Goal: Transaction & Acquisition: Purchase product/service

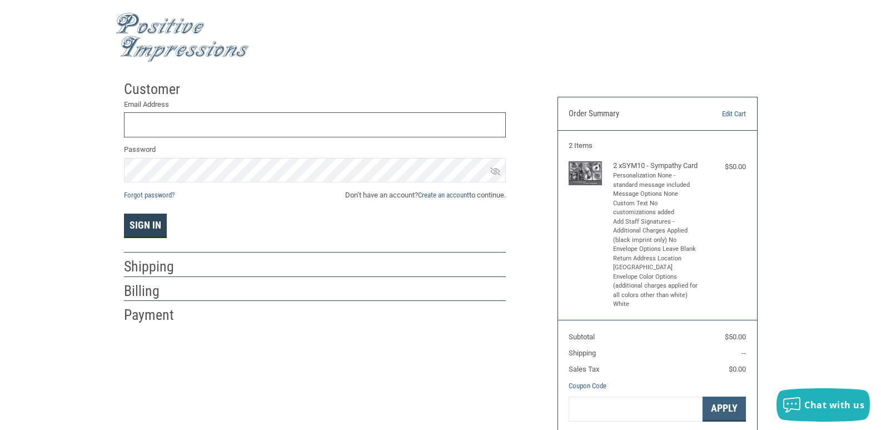
type input "[DOMAIN_NAME][EMAIL_ADDRESS][DOMAIN_NAME]"
click at [151, 229] on button "Sign In" at bounding box center [145, 226] width 43 height 24
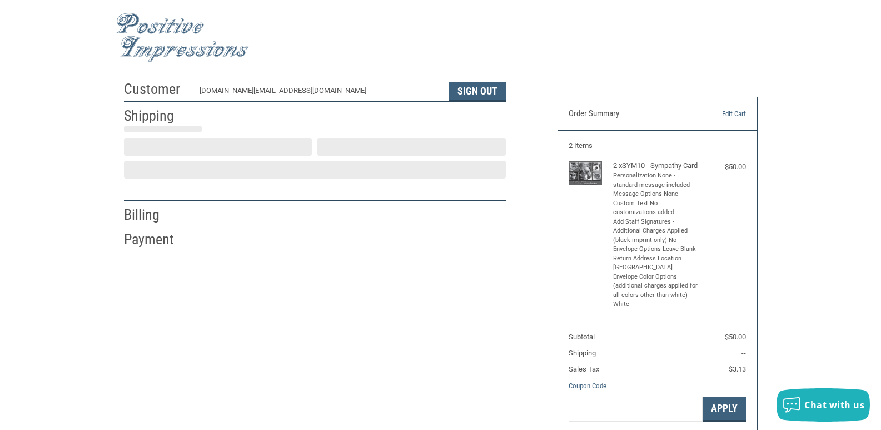
scroll to position [16, 0]
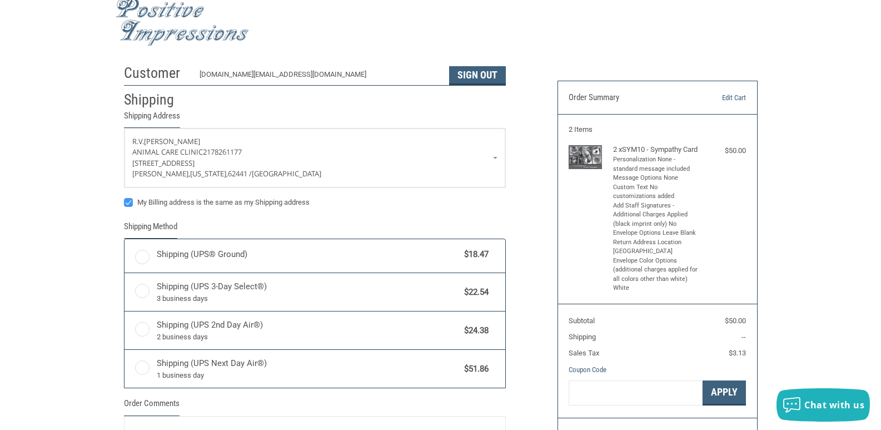
radio input "true"
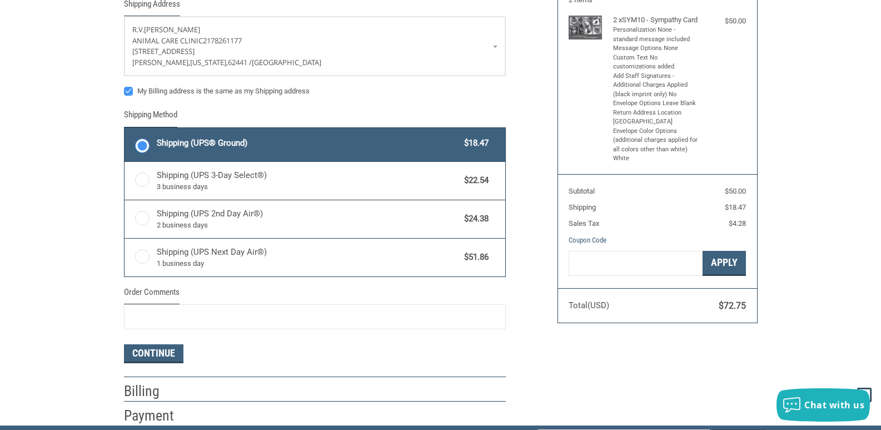
scroll to position [183, 0]
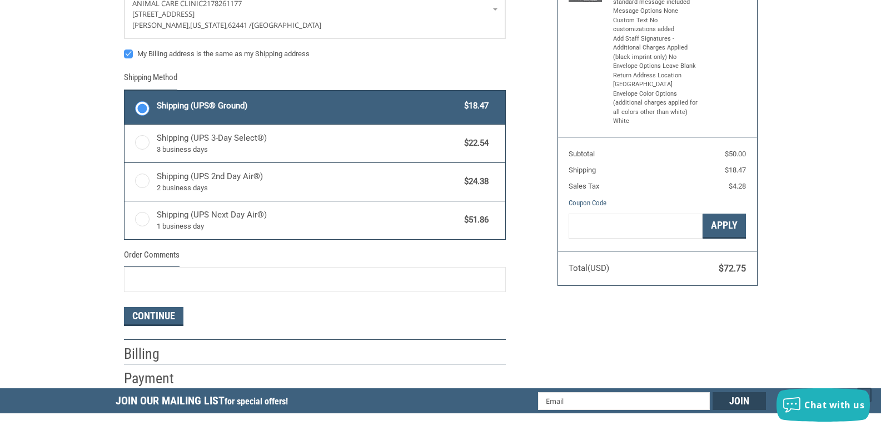
click at [137, 110] on label "Shipping (UPS® Ground) $18.47" at bounding box center [315, 107] width 381 height 33
click at [125, 92] on input "Shipping (UPS® Ground) $18.47" at bounding box center [125, 92] width 1 height 1
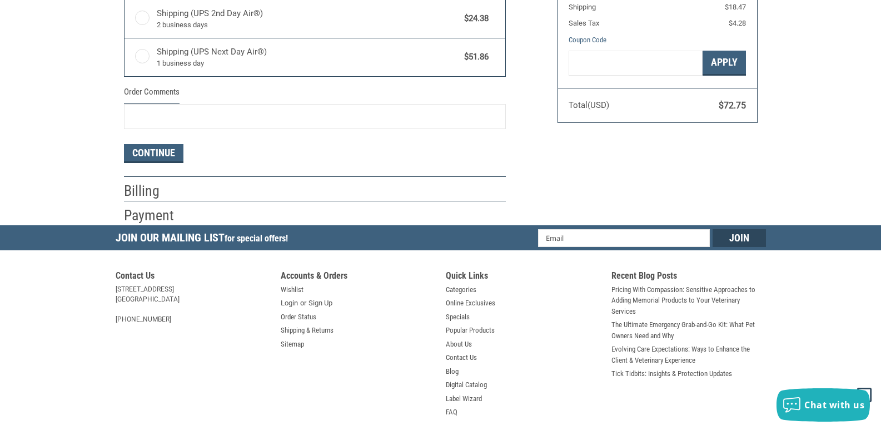
scroll to position [350, 0]
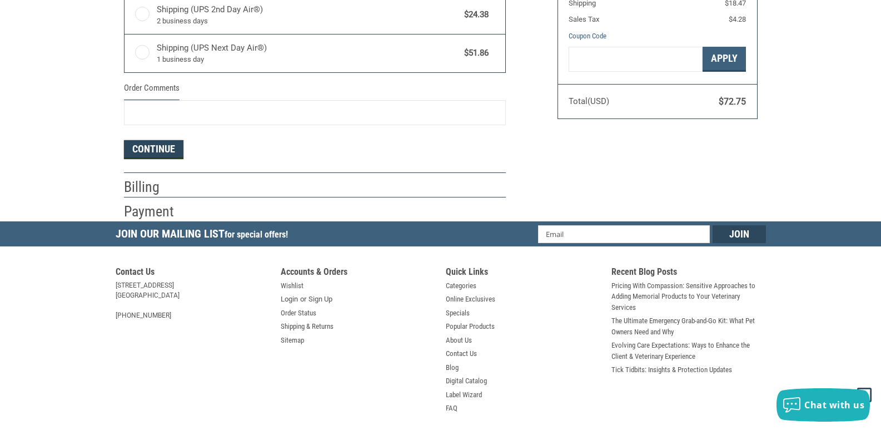
click at [161, 148] on button "Continue" at bounding box center [153, 149] width 59 height 19
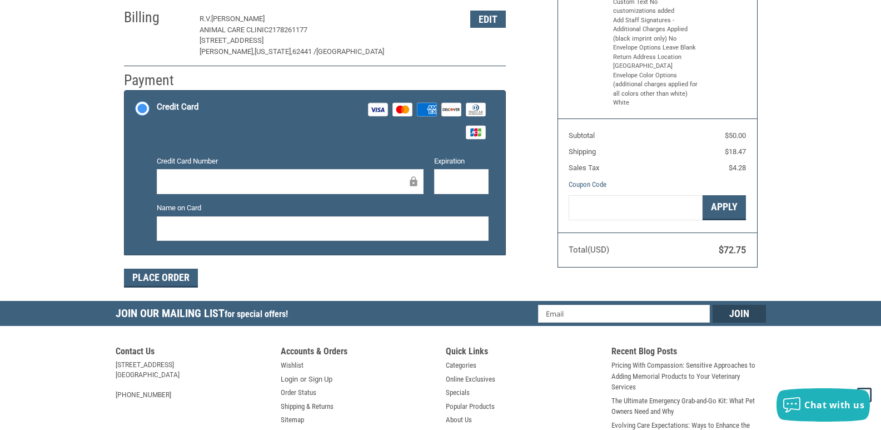
scroll to position [229, 0]
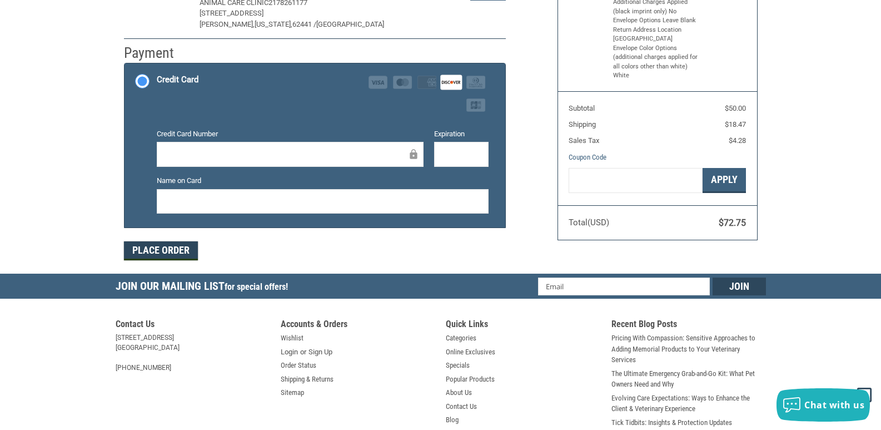
click at [186, 250] on button "Place Order" at bounding box center [161, 250] width 74 height 19
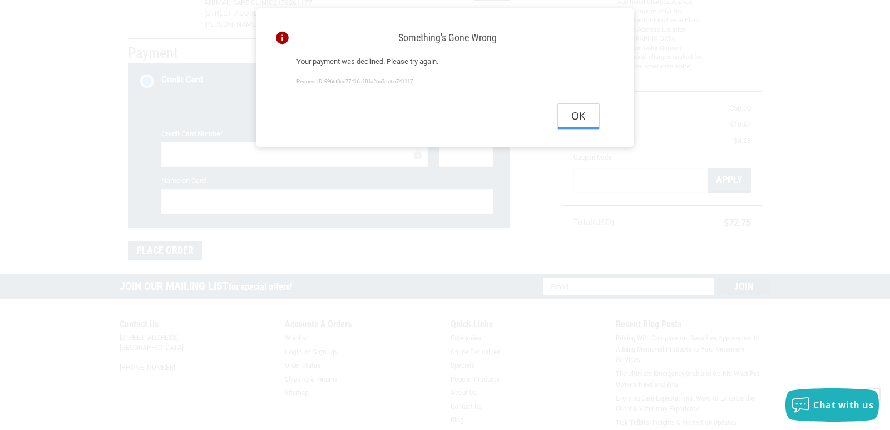
click at [574, 126] on button "Ok" at bounding box center [578, 116] width 41 height 25
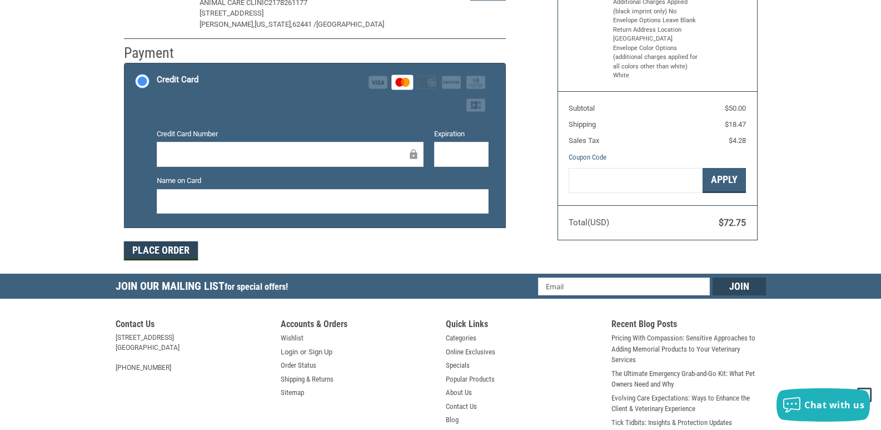
click at [172, 252] on button "Place Order" at bounding box center [161, 250] width 74 height 19
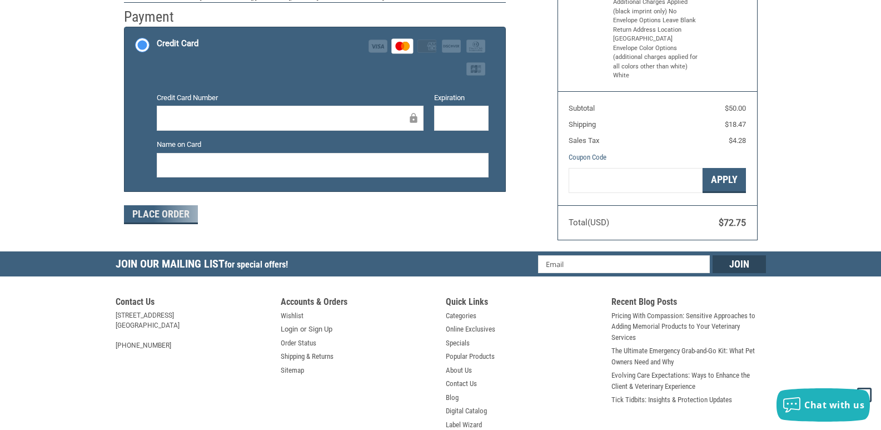
scroll to position [210, 0]
